Goal: Task Accomplishment & Management: Complete application form

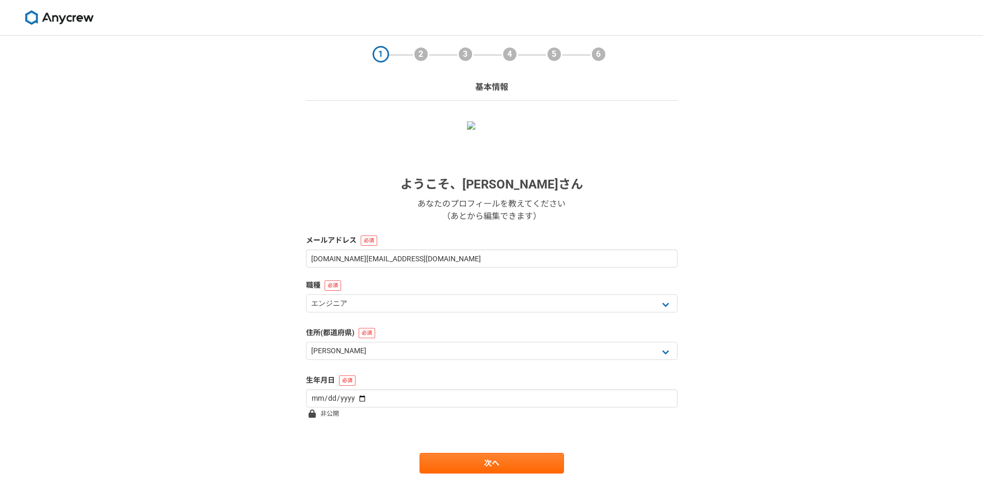
select select "13"
type input "[DATE]"
click at [448, 462] on link "次へ" at bounding box center [491, 462] width 144 height 21
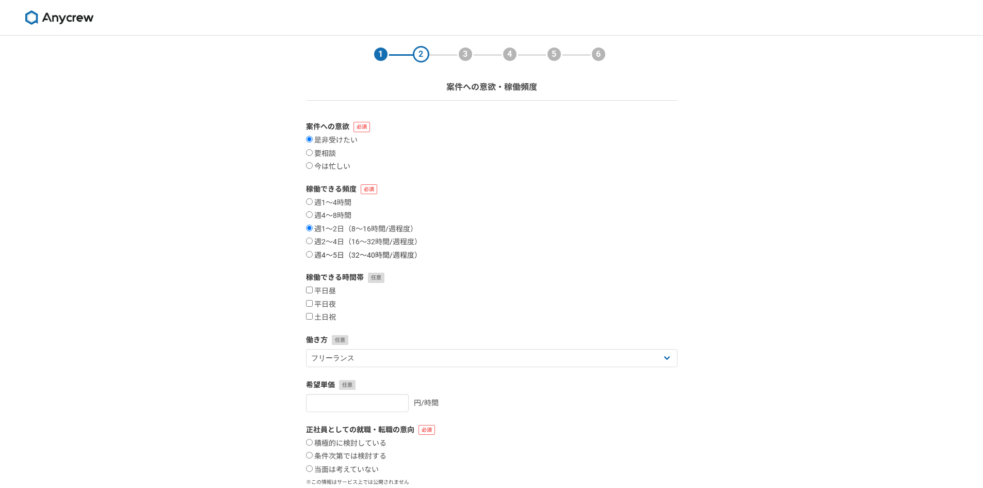
scroll to position [93, 0]
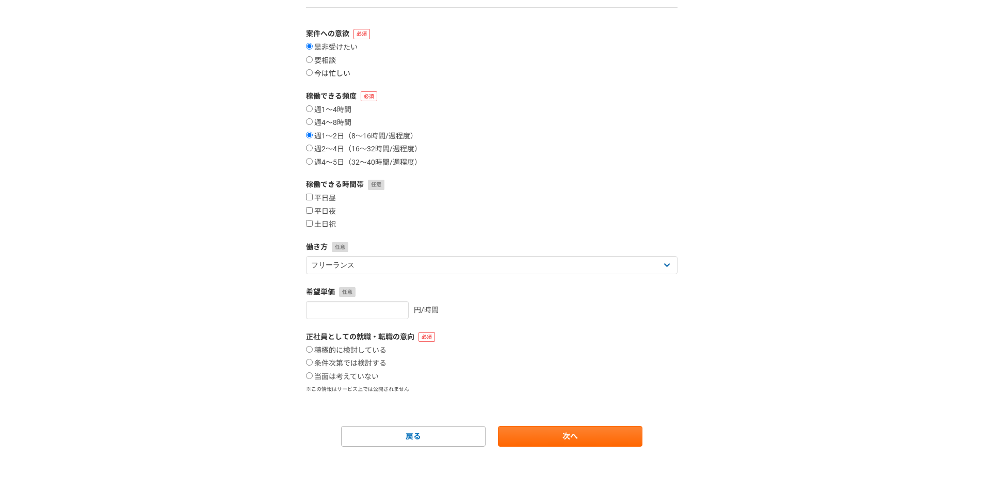
click at [335, 73] on label "今は忙しい" at bounding box center [328, 73] width 44 height 9
click at [313, 73] on input "今は忙しい" at bounding box center [309, 72] width 7 height 7
radio input "true"
click at [354, 376] on label "当面は考えていない" at bounding box center [342, 376] width 73 height 9
click at [313, 376] on input "当面は考えていない" at bounding box center [309, 375] width 7 height 7
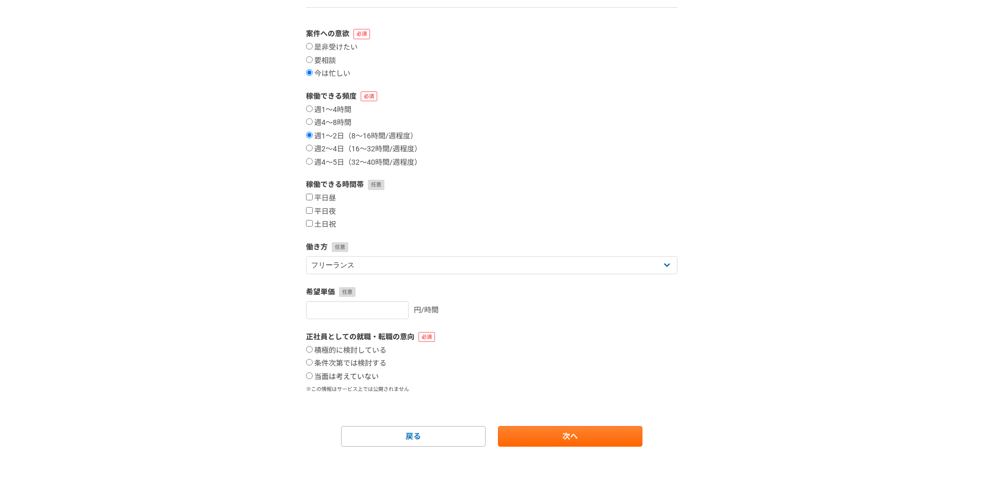
radio input "true"
click at [566, 441] on link "次へ" at bounding box center [570, 436] width 144 height 21
select select
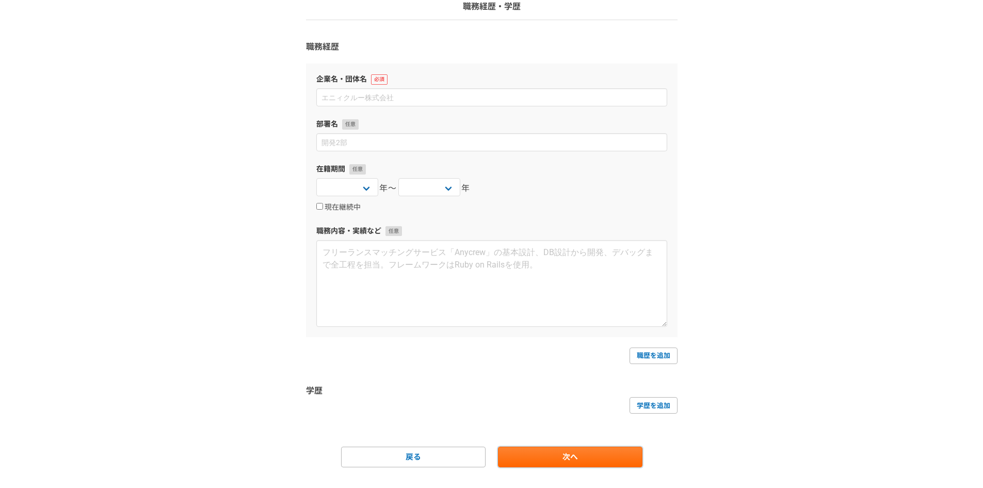
scroll to position [101, 0]
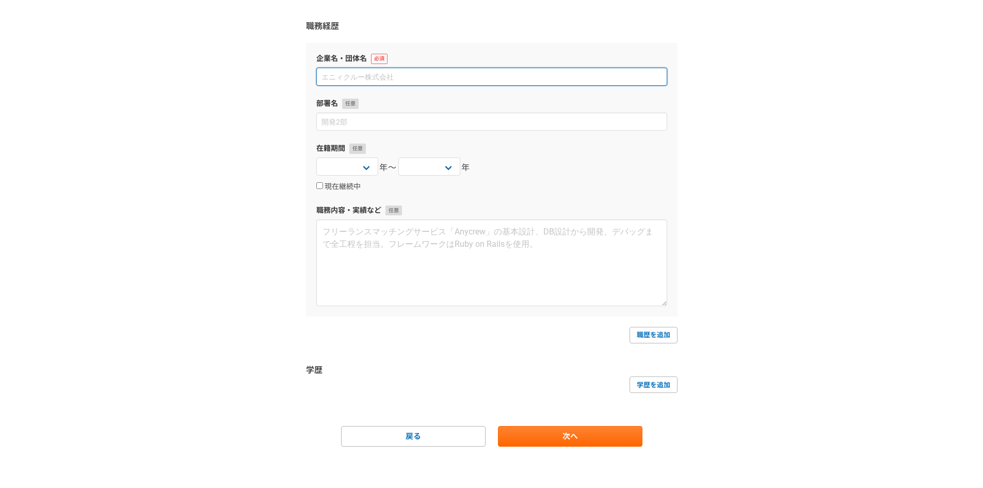
click at [370, 80] on input at bounding box center [491, 77] width 351 height 18
type input "k"
type input "株式会社E3Mobility"
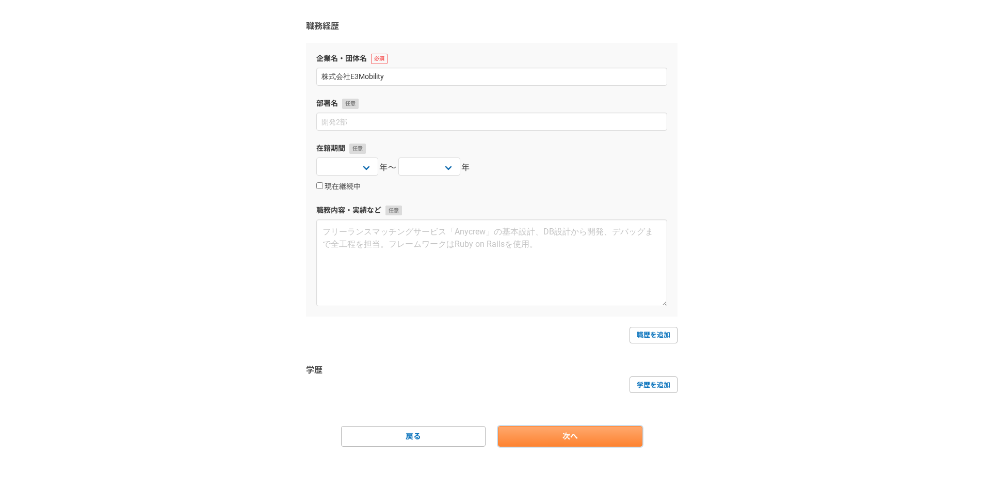
click at [567, 446] on link "次へ" at bounding box center [570, 436] width 144 height 21
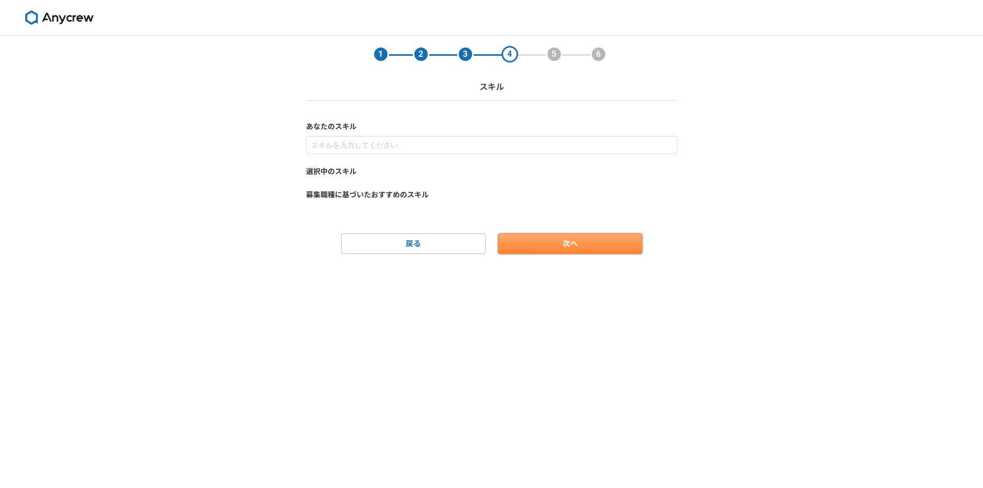
scroll to position [0, 0]
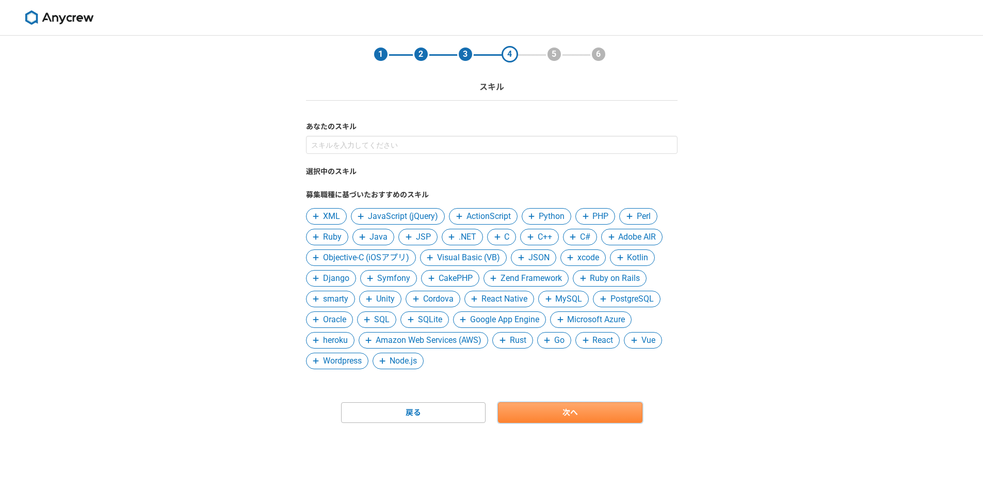
click at [547, 411] on link "次へ" at bounding box center [570, 412] width 144 height 21
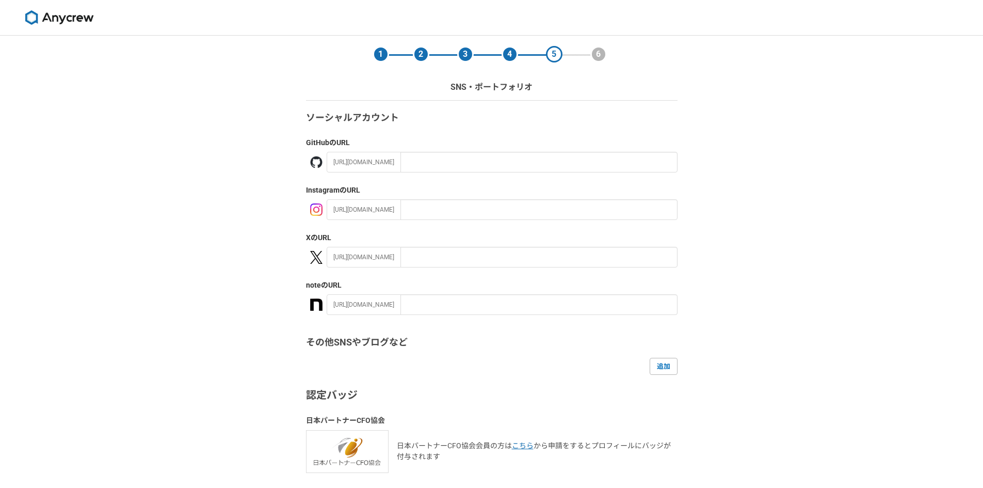
scroll to position [80, 0]
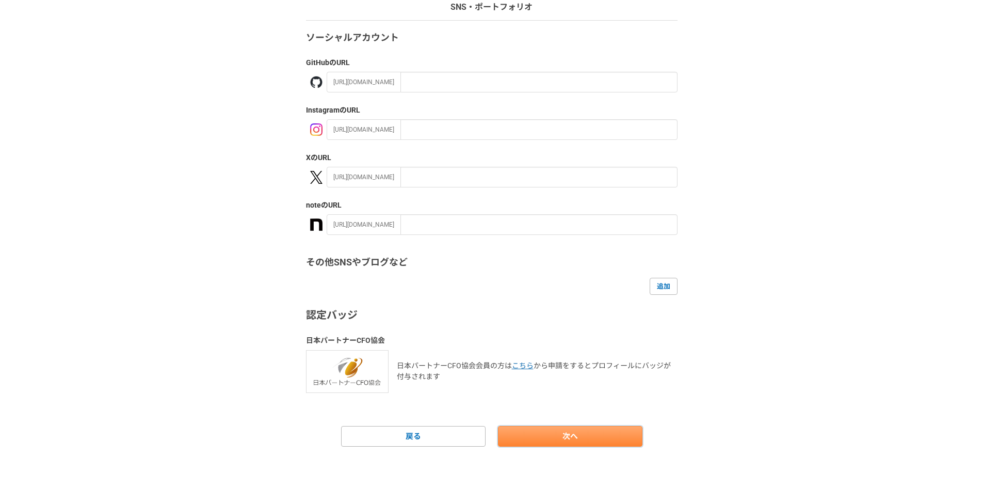
click at [537, 434] on link "次へ" at bounding box center [570, 436] width 144 height 21
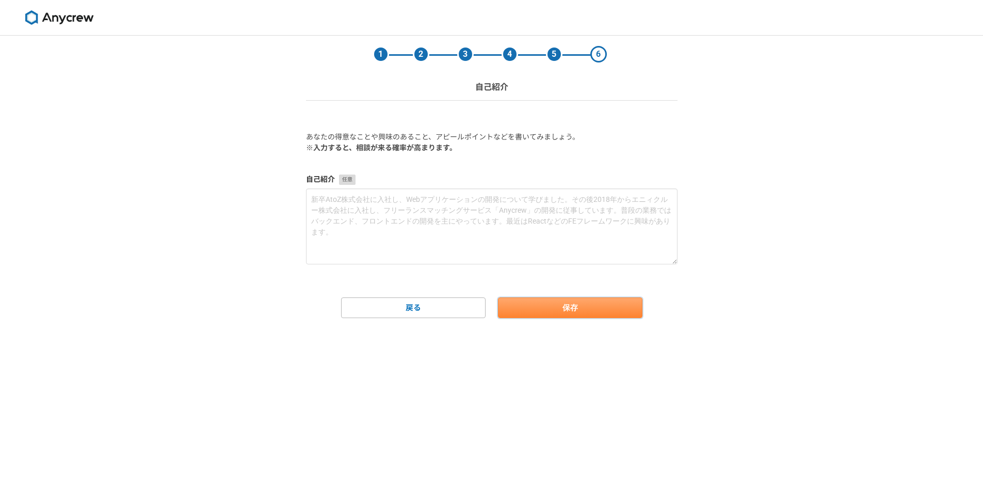
click at [532, 305] on button "保存" at bounding box center [570, 307] width 144 height 21
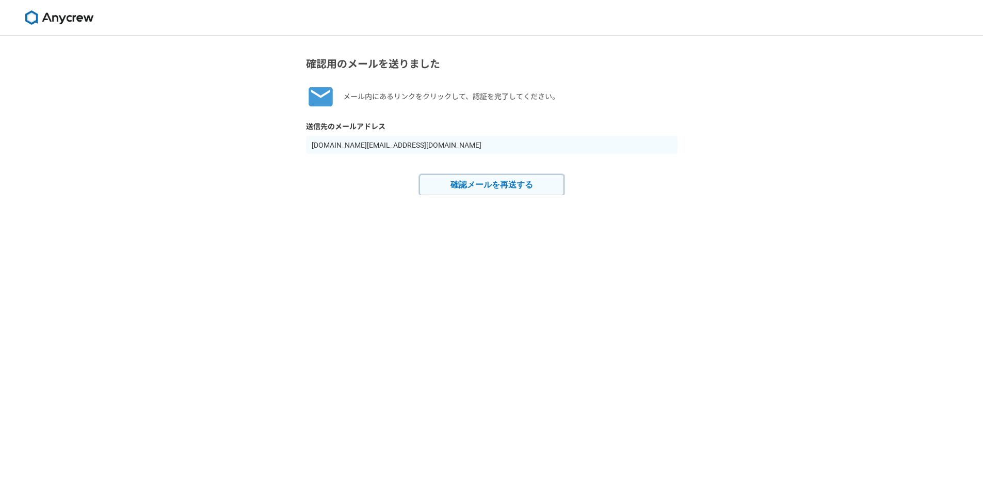
click at [487, 189] on button "確認メールを再送する" at bounding box center [491, 184] width 144 height 21
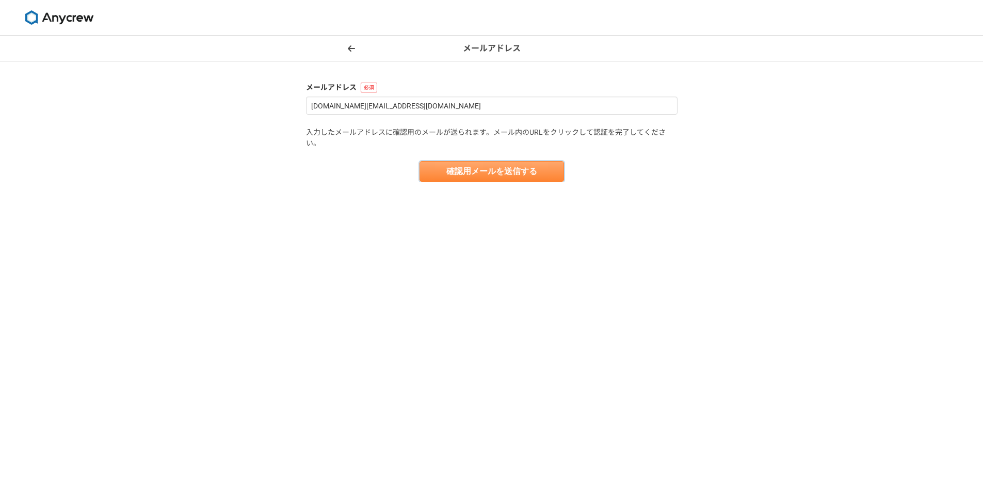
click at [467, 165] on button "確認用メールを送信する" at bounding box center [491, 171] width 144 height 21
click at [879, 35] on div "現在と同じメールアドレスです" at bounding box center [888, 27] width 145 height 19
click at [351, 51] on icon at bounding box center [351, 48] width 7 height 8
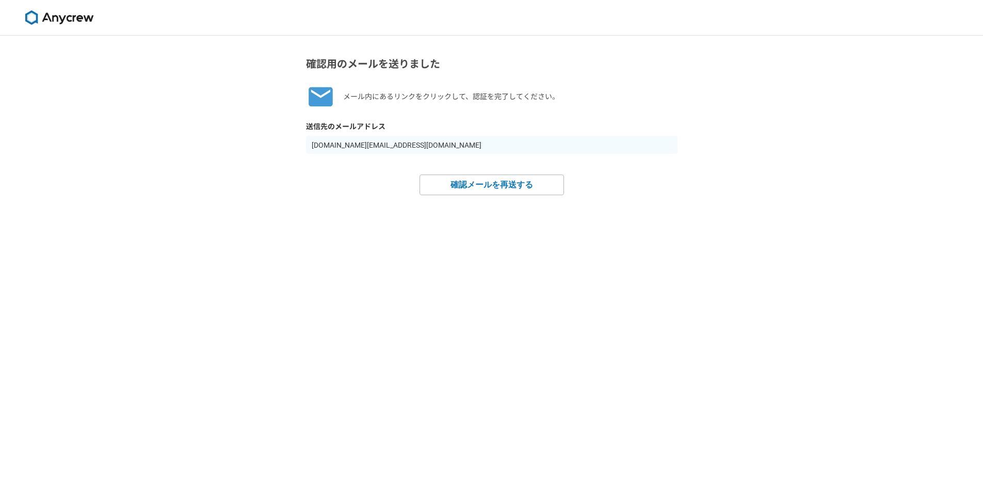
click at [79, 21] on img at bounding box center [59, 17] width 77 height 14
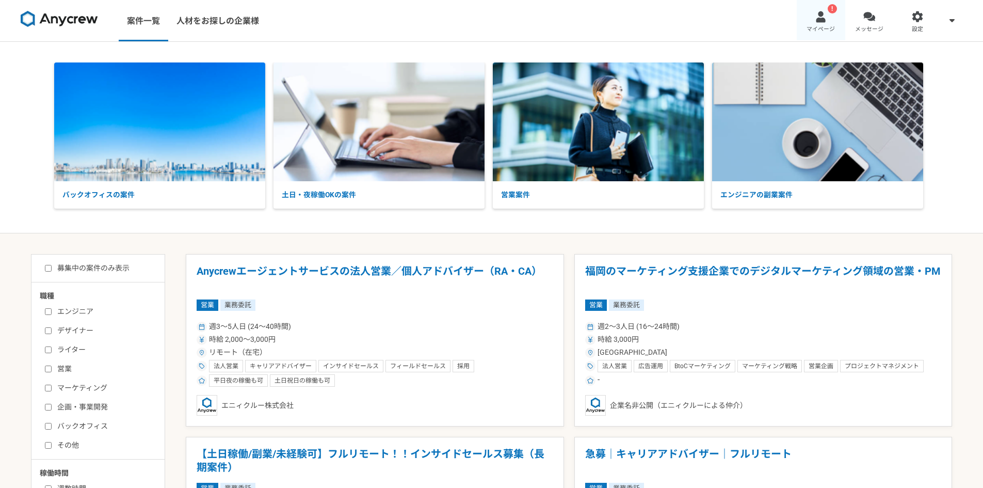
click at [818, 17] on div at bounding box center [821, 17] width 12 height 12
click at [828, 19] on link "! マイページ" at bounding box center [821, 20] width 48 height 41
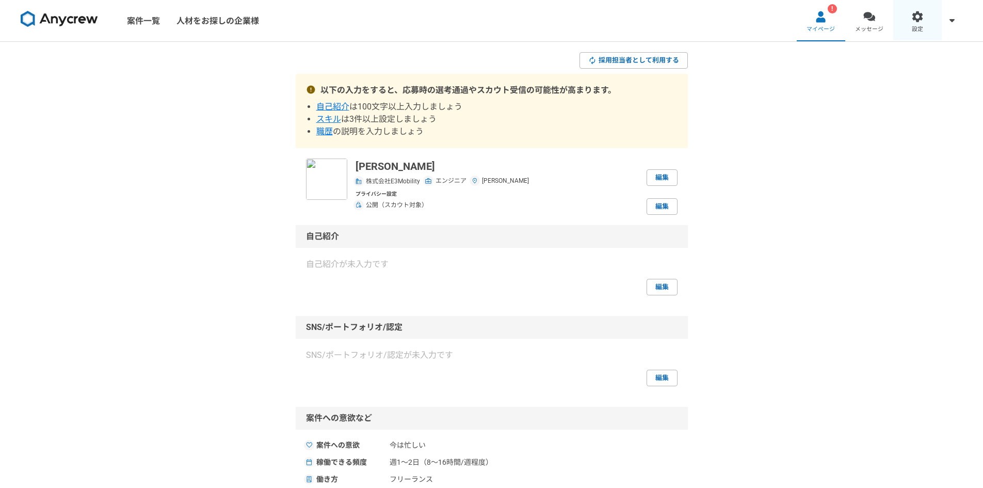
click at [913, 22] on div at bounding box center [918, 17] width 12 height 12
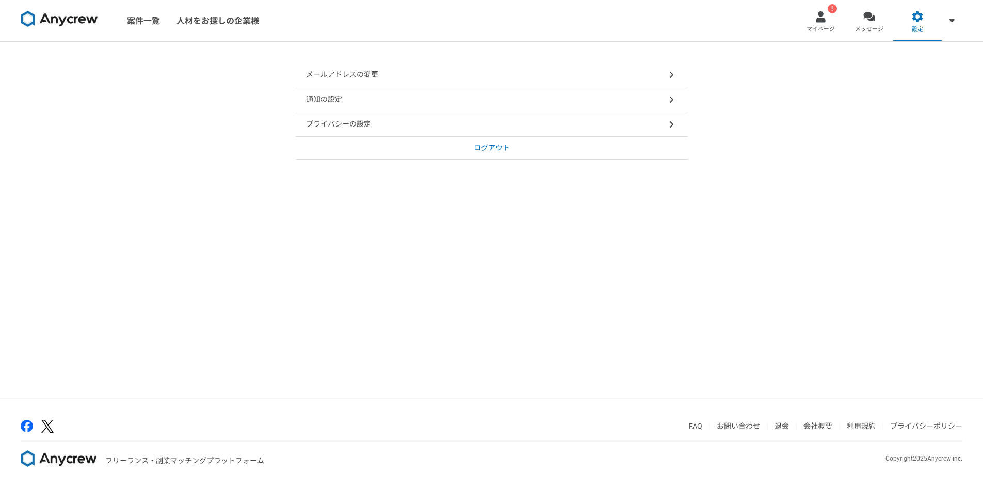
click at [452, 115] on div "プライバシーの設定" at bounding box center [492, 124] width 392 height 25
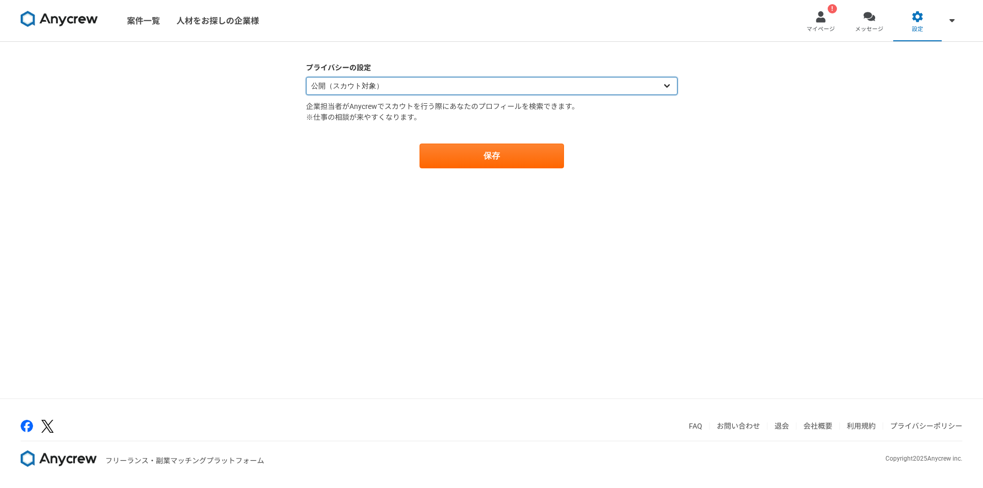
click at [488, 88] on select "公開（スカウト対象） 非公開（スカウト対象外）" at bounding box center [491, 86] width 371 height 18
select select "closed"
click at [306, 77] on select "公開（スカウト対象） 非公開（スカウト対象外）" at bounding box center [491, 86] width 371 height 18
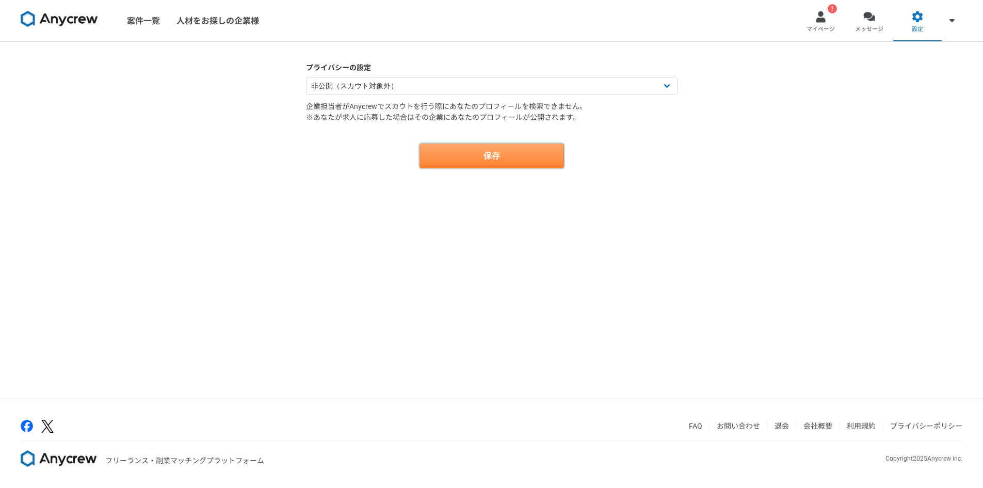
click at [530, 161] on button "保存" at bounding box center [491, 155] width 144 height 25
click at [959, 18] on div "設定を変更しました。" at bounding box center [888, 27] width 145 height 19
click at [939, 23] on link "設定" at bounding box center [917, 20] width 48 height 41
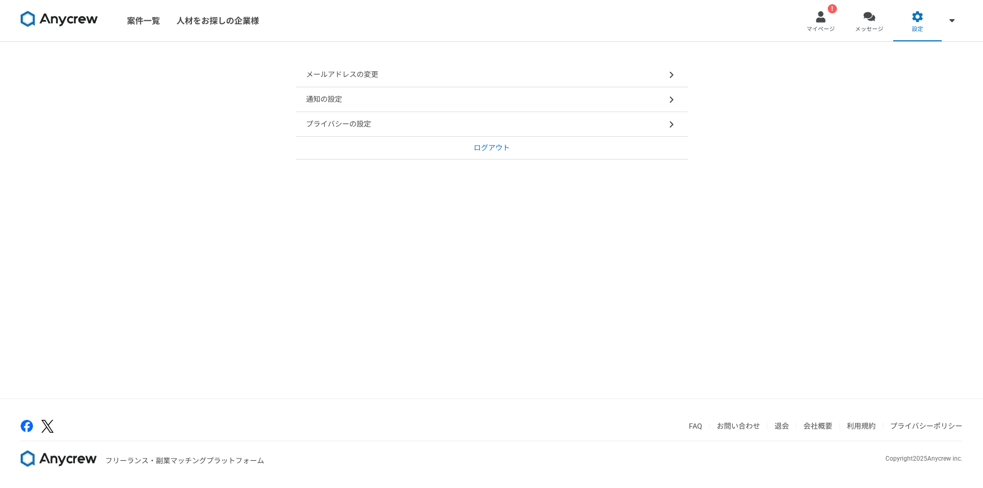
click at [537, 93] on div "通知の設定" at bounding box center [492, 99] width 392 height 25
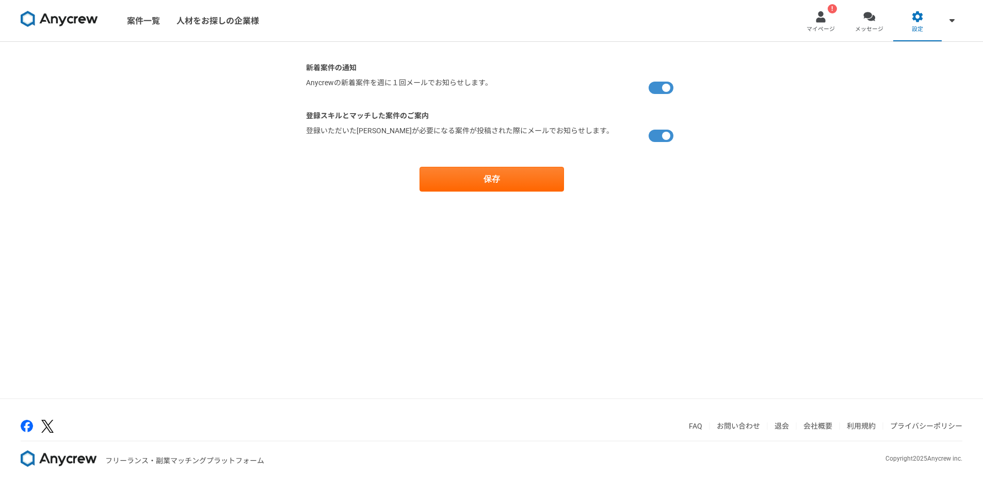
click at [670, 85] on label at bounding box center [662, 87] width 29 height 21
click at [313, 84] on input "checkbox" at bounding box center [309, 80] width 7 height 7
checkbox input "false"
click at [660, 138] on label at bounding box center [662, 135] width 29 height 21
click at [313, 132] on input "checkbox" at bounding box center [309, 128] width 7 height 7
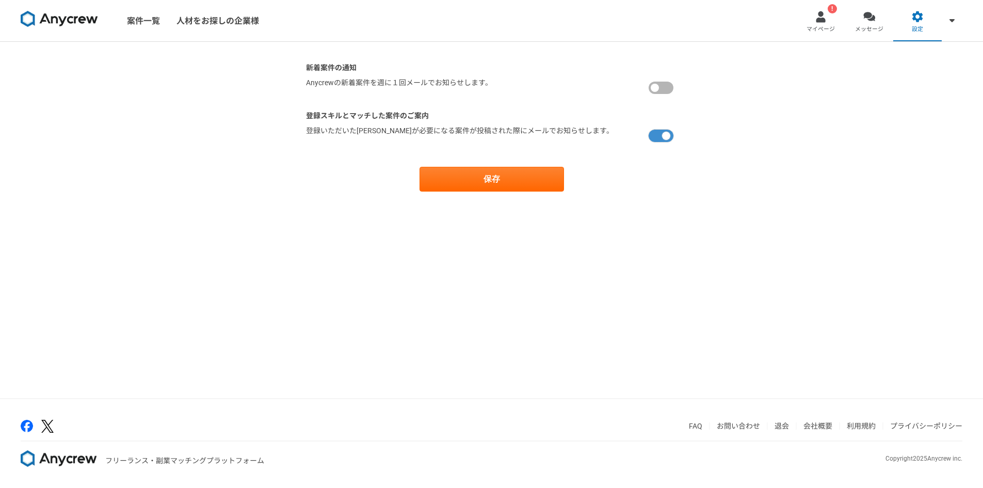
checkbox input "false"
click at [514, 181] on button "保存" at bounding box center [491, 179] width 144 height 25
click at [146, 16] on link "案件一覧" at bounding box center [144, 20] width 50 height 41
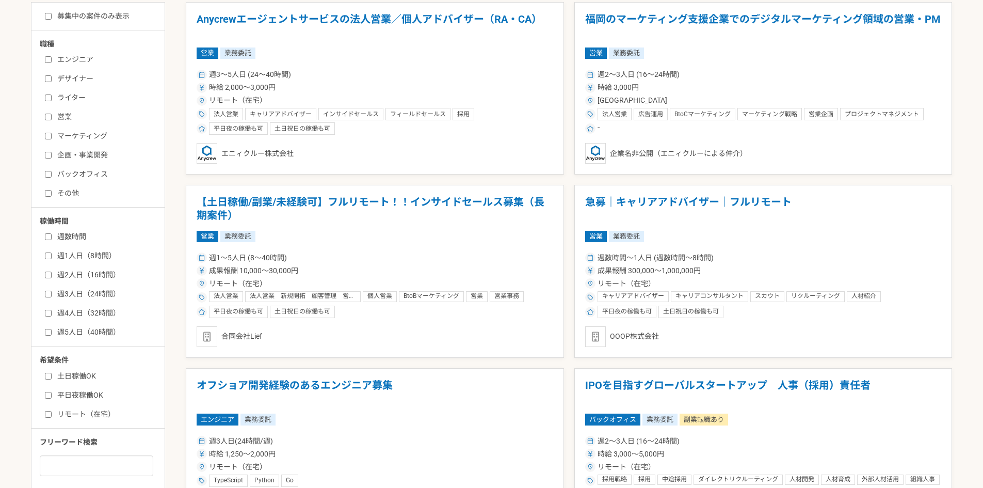
scroll to position [252, 0]
click at [68, 159] on label "企画・事業開発" at bounding box center [104, 154] width 119 height 11
click at [52, 158] on input "企画・事業開発" at bounding box center [48, 154] width 7 height 7
checkbox input "true"
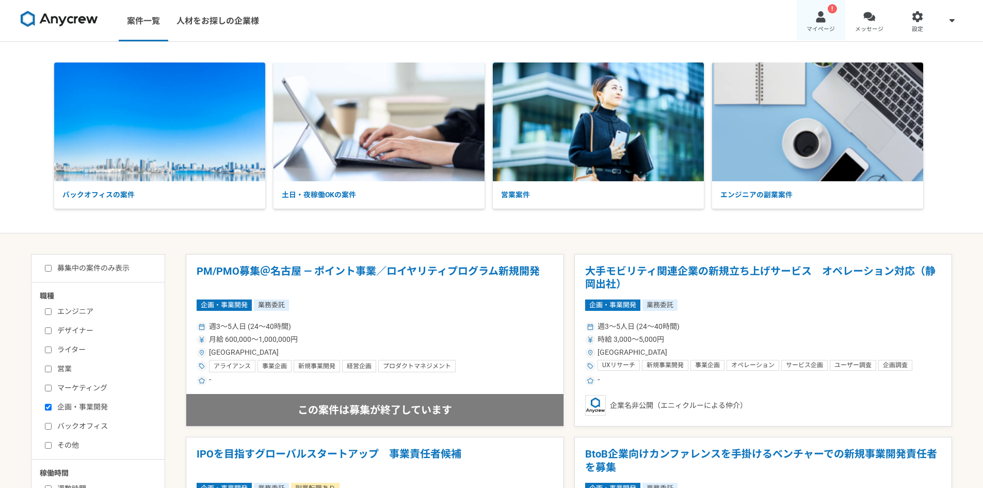
click at [818, 21] on div at bounding box center [821, 17] width 12 height 12
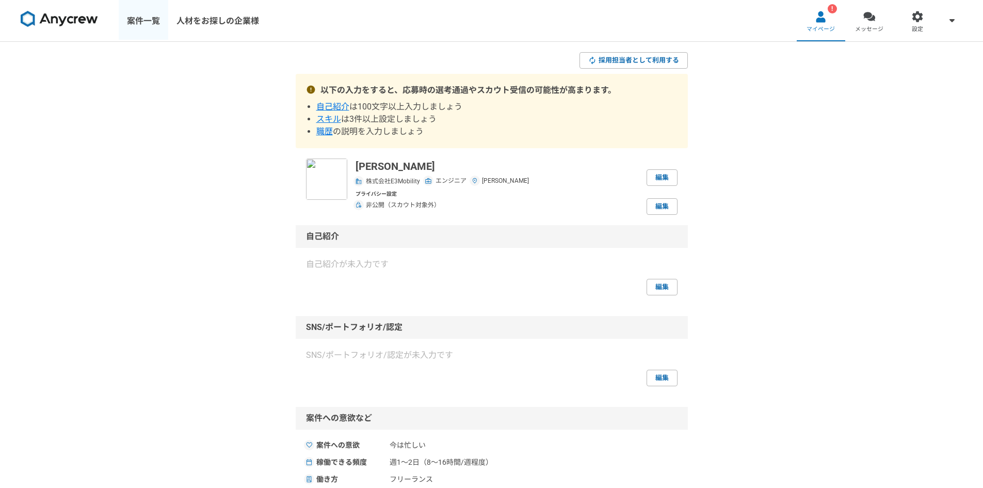
click at [147, 25] on link "案件一覧" at bounding box center [144, 20] width 50 height 41
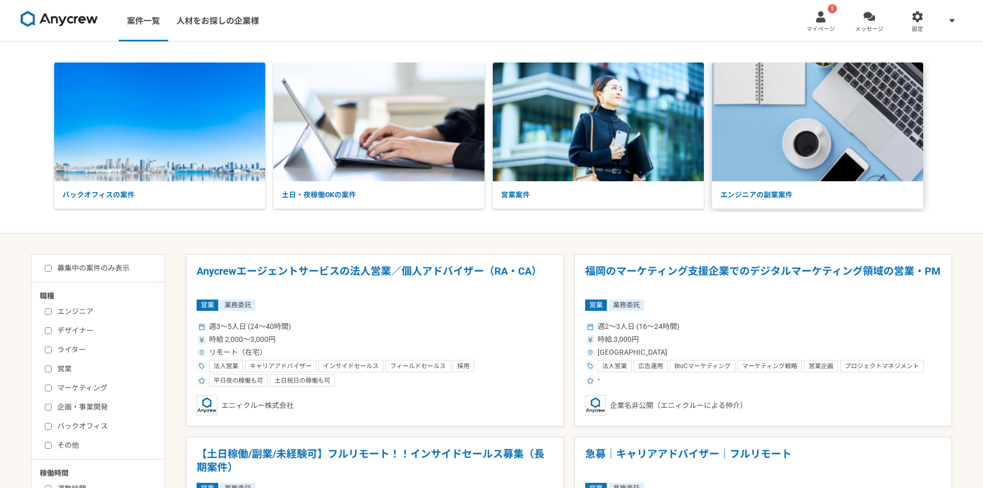
click at [784, 172] on img at bounding box center [817, 121] width 211 height 119
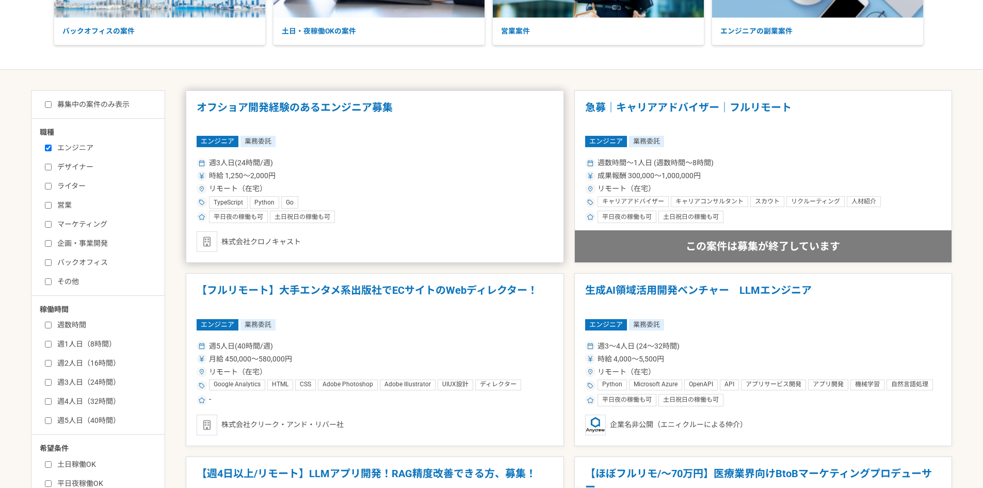
scroll to position [164, 0]
click at [725, 290] on h1 "生成AI領域活用開発ベンチャー　LLMエンジニア" at bounding box center [763, 296] width 356 height 26
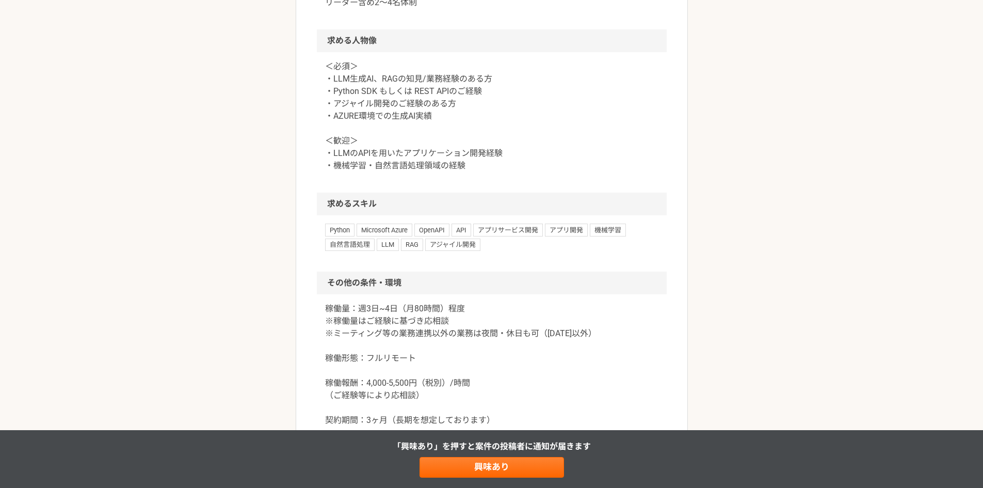
scroll to position [621, 0]
